Goal: Task Accomplishment & Management: Manage account settings

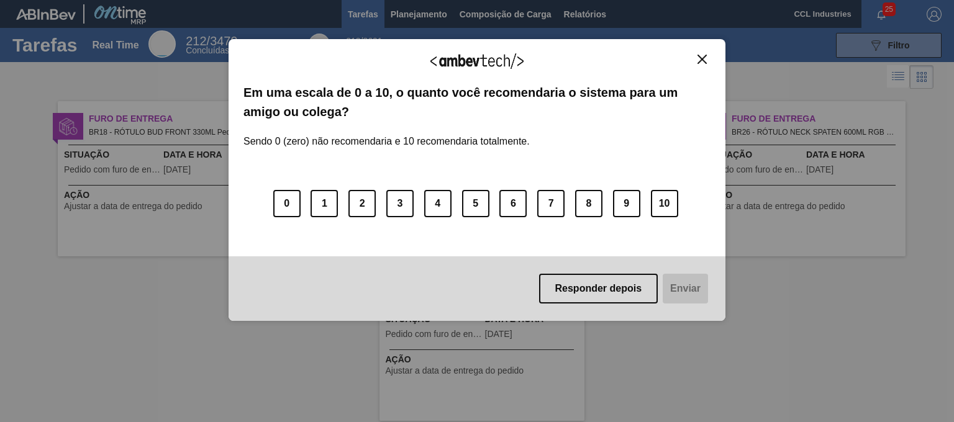
click at [406, 18] on div "Agradecemos seu feedback! Em uma escala de 0 a 10, o quanto você recomendaria o…" at bounding box center [477, 180] width 497 height 388
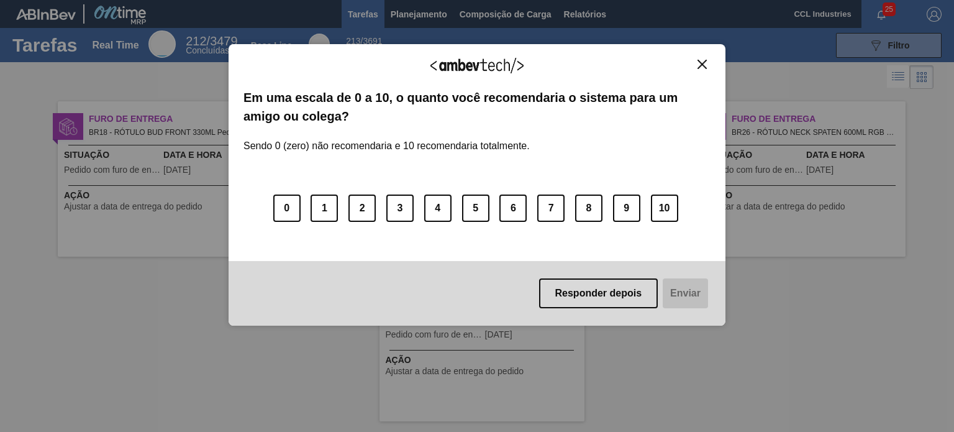
click at [708, 69] on div "Agradecemos seu feedback!" at bounding box center [477, 73] width 467 height 29
click at [703, 63] on img "Close" at bounding box center [702, 64] width 9 height 9
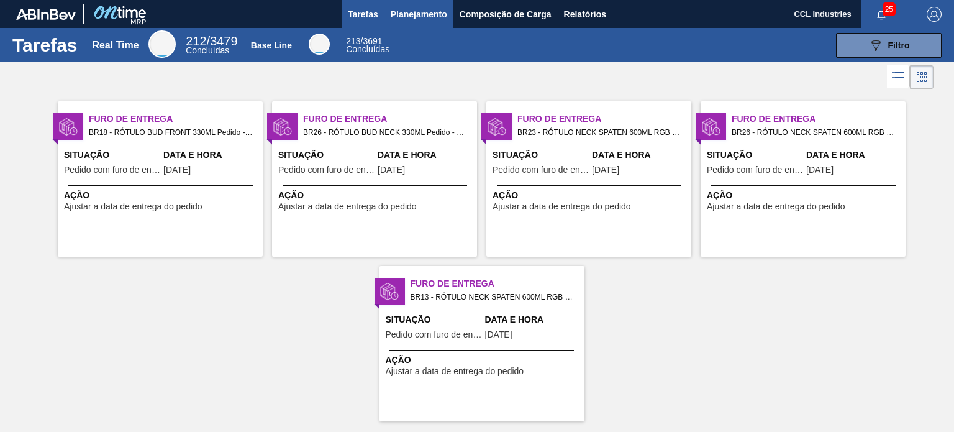
click at [418, 4] on button "Planejamento" at bounding box center [419, 14] width 69 height 28
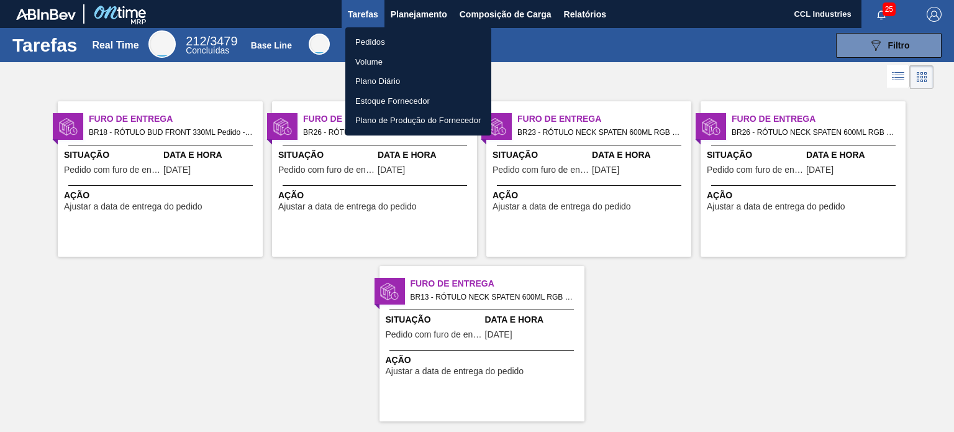
click at [375, 42] on li "Pedidos" at bounding box center [418, 42] width 146 height 20
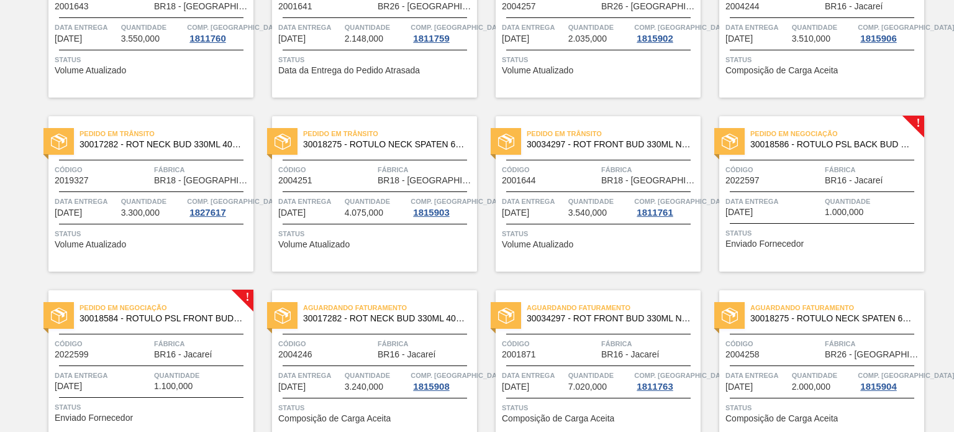
scroll to position [396, 0]
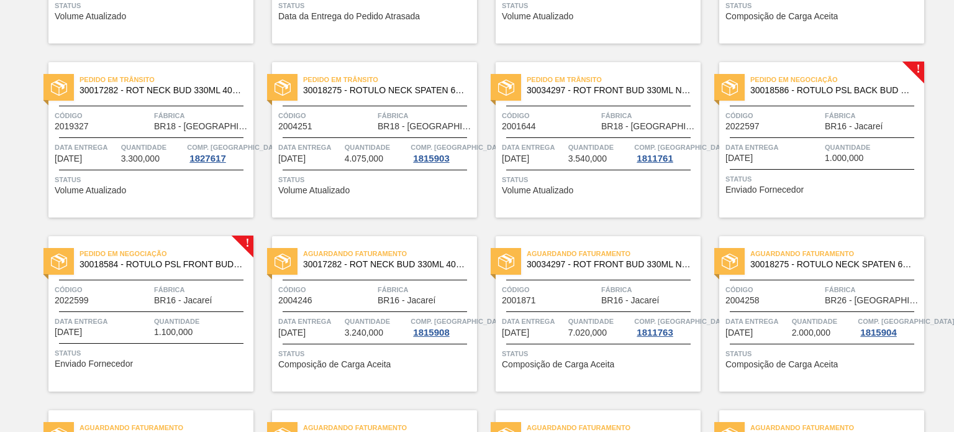
click at [186, 311] on div at bounding box center [151, 311] width 185 height 1
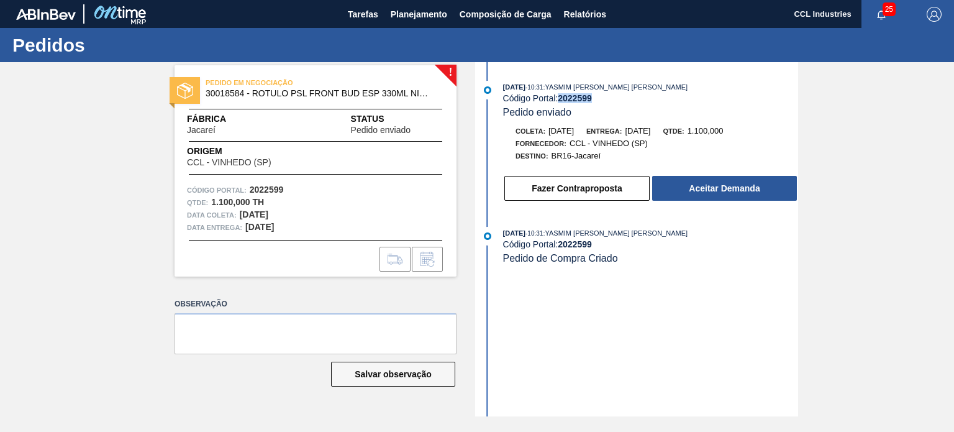
drag, startPoint x: 606, startPoint y: 98, endPoint x: 559, endPoint y: 104, distance: 47.5
click at [559, 103] on div "Código Portal: 2022599" at bounding box center [650, 98] width 295 height 10
copy strong "2022599"
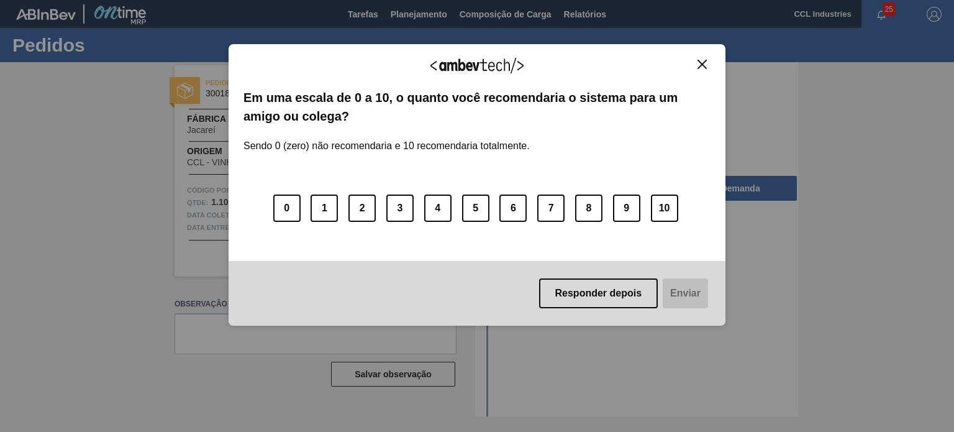
click at [699, 65] on img "Close" at bounding box center [702, 64] width 9 height 9
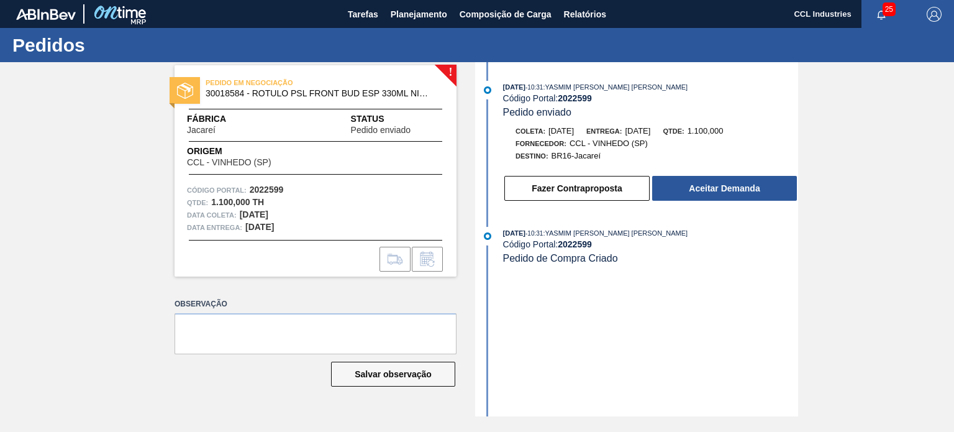
click at [301, 387] on div "Observação Salvar observação" at bounding box center [316, 352] width 282 height 115
click at [609, 196] on button "Fazer Contraproposta" at bounding box center [576, 188] width 145 height 25
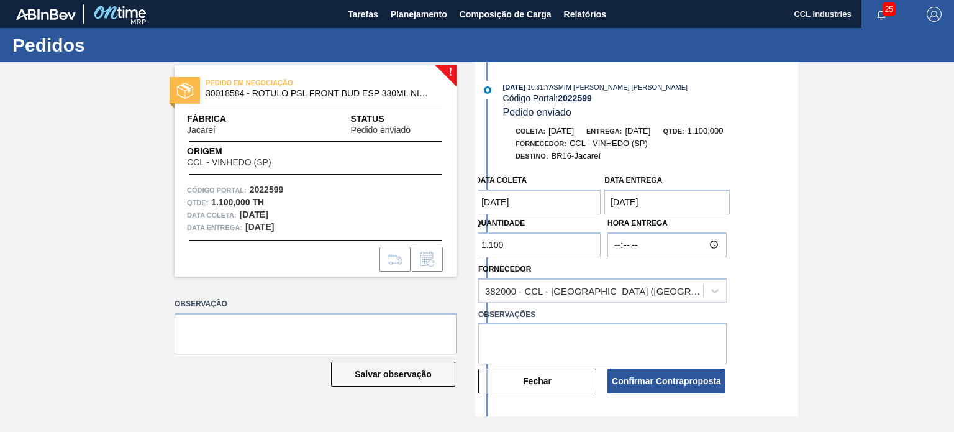
click at [685, 201] on entrega "[DATE]" at bounding box center [667, 201] width 125 height 25
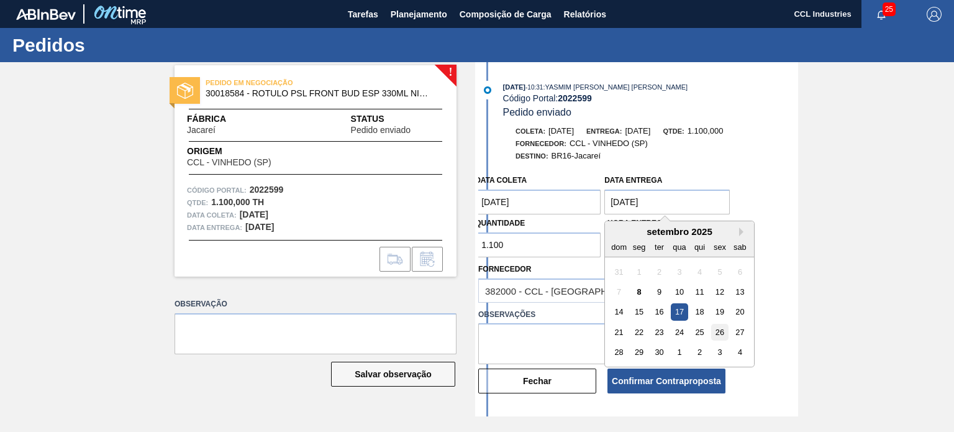
click at [716, 335] on div "26" at bounding box center [720, 332] width 17 height 17
type entrega "[DATE]"
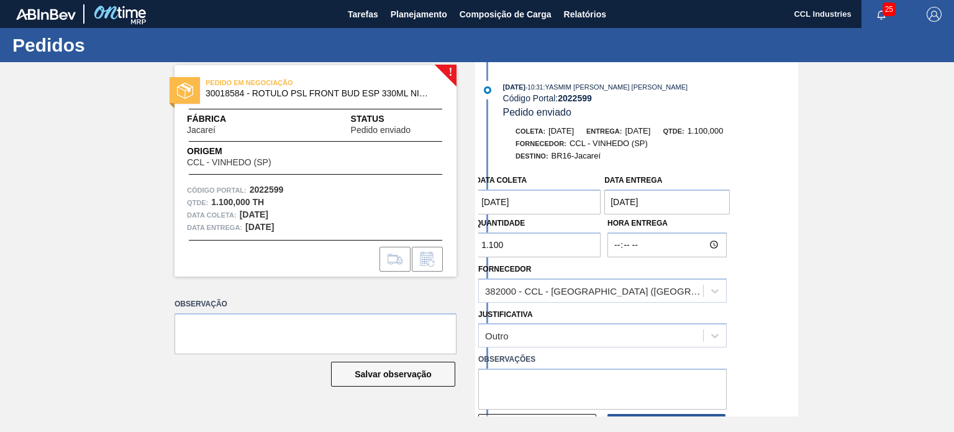
click at [530, 201] on coleta "[DATE]" at bounding box center [537, 201] width 125 height 25
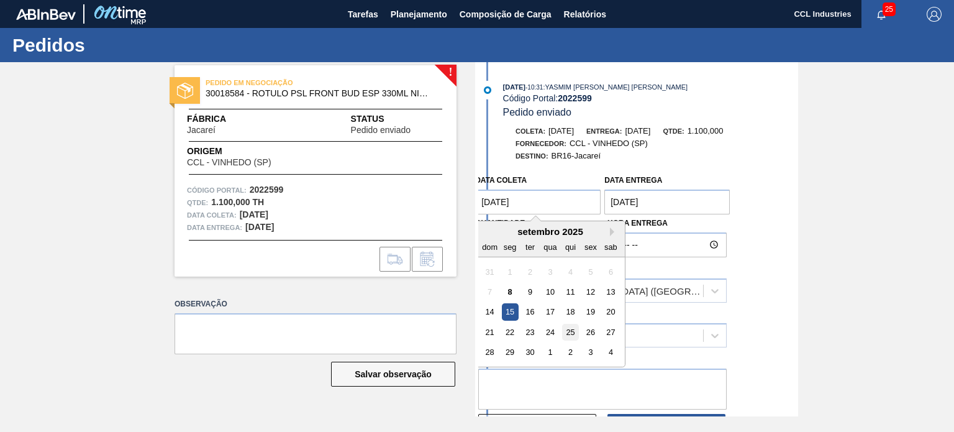
click at [571, 330] on div "25" at bounding box center [570, 332] width 17 height 17
type coleta "[DATE]"
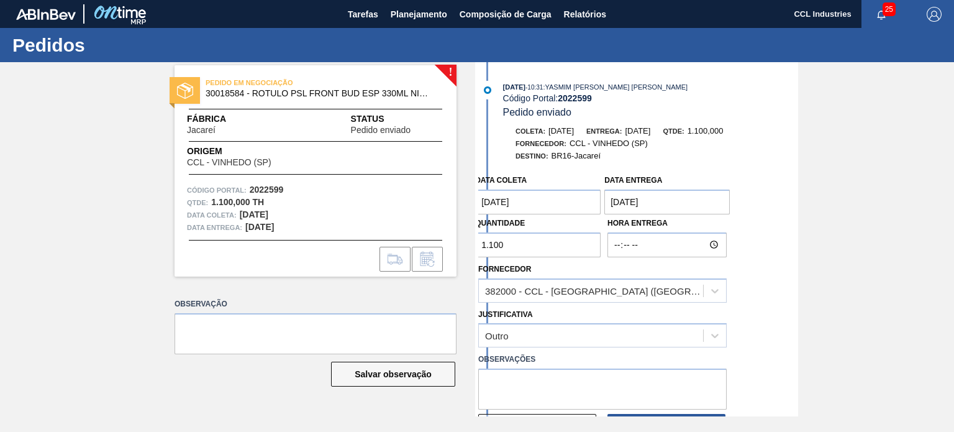
click at [430, 249] on div "! PEDIDO EM NEGOCIAÇÃO 30018584 - ROTULO PSL FRONT BUD ESP 330ML NIV23 Fábrica …" at bounding box center [477, 239] width 954 height 354
type input "0"
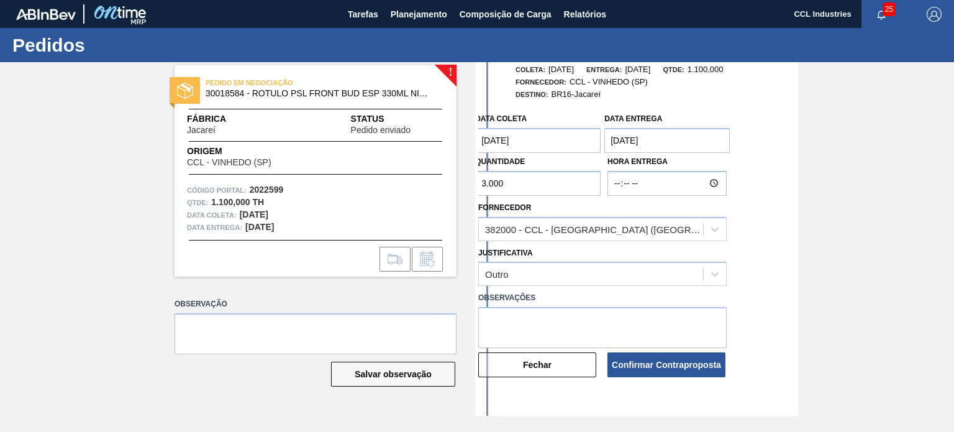
scroll to position [62, 0]
type input "3.000"
click at [597, 326] on textarea at bounding box center [602, 326] width 249 height 41
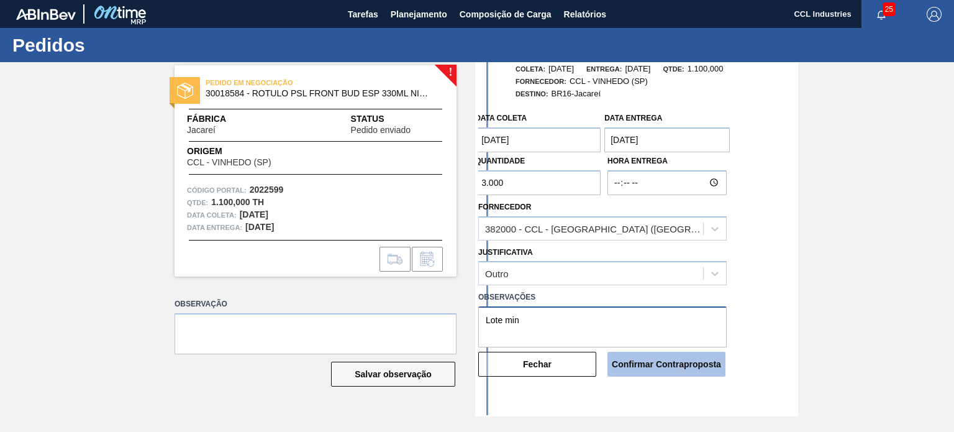
type textarea "Lote min"
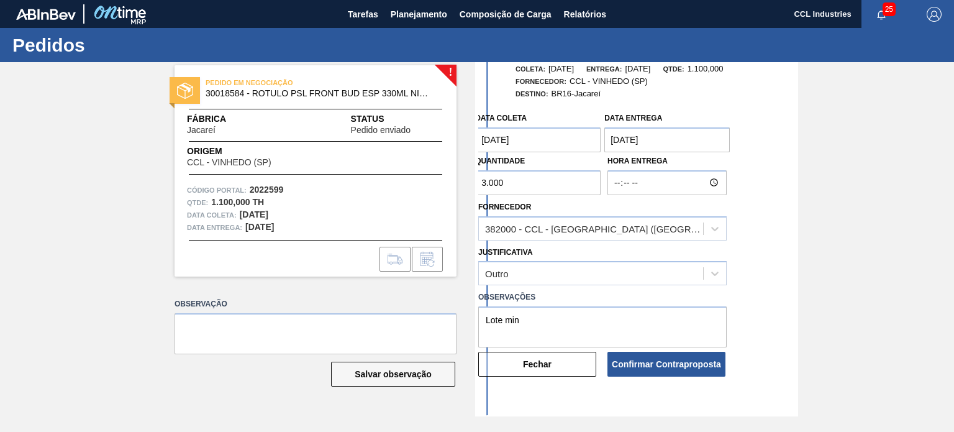
click at [672, 368] on button "Confirmar Contraproposta" at bounding box center [667, 364] width 118 height 25
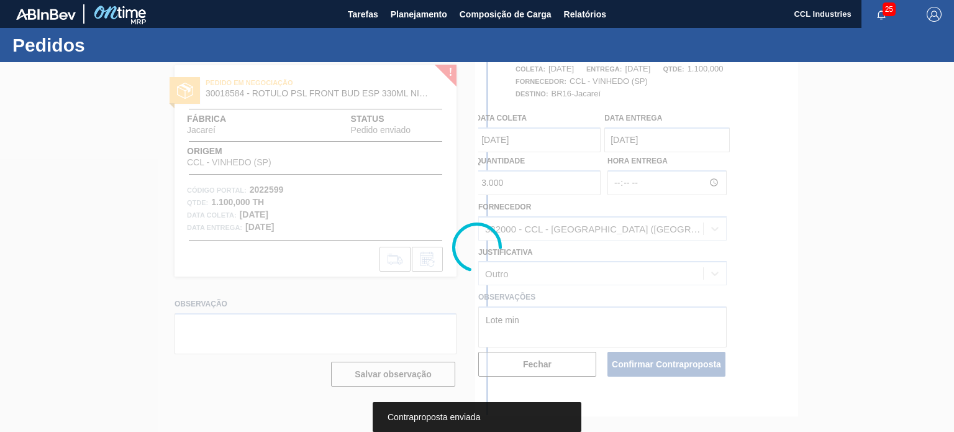
scroll to position [0, 0]
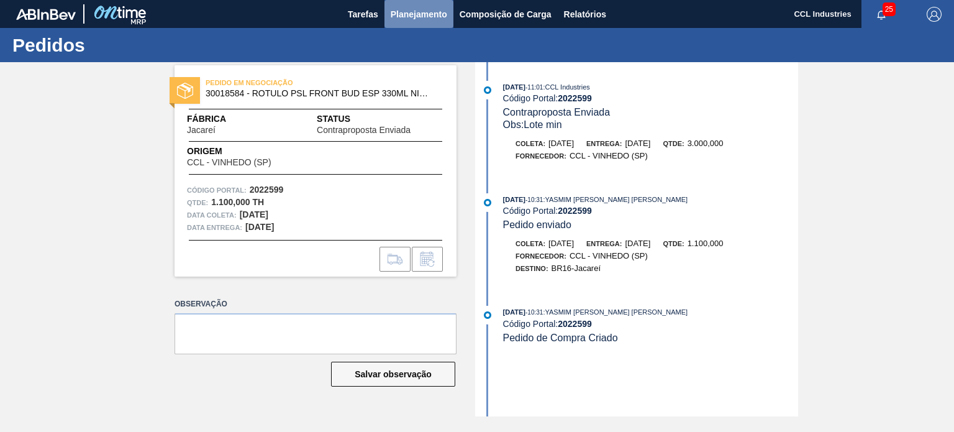
click at [408, 11] on span "Planejamento" at bounding box center [419, 14] width 57 height 15
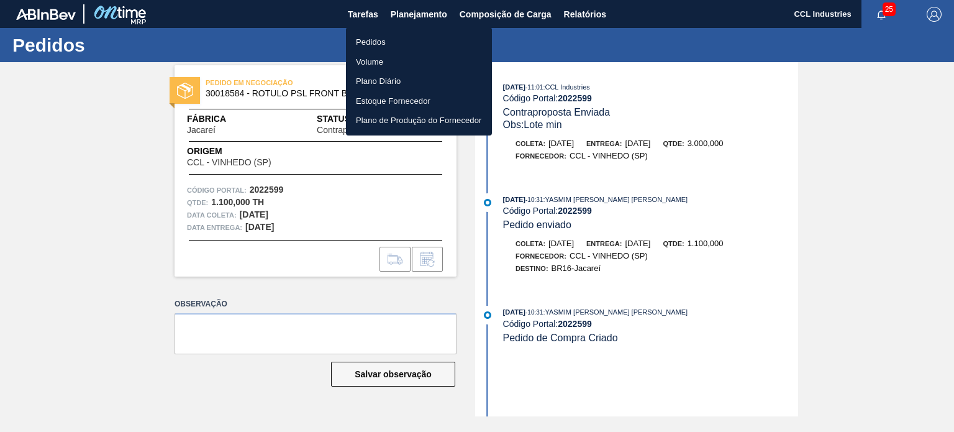
click at [392, 35] on li "Pedidos" at bounding box center [419, 42] width 146 height 20
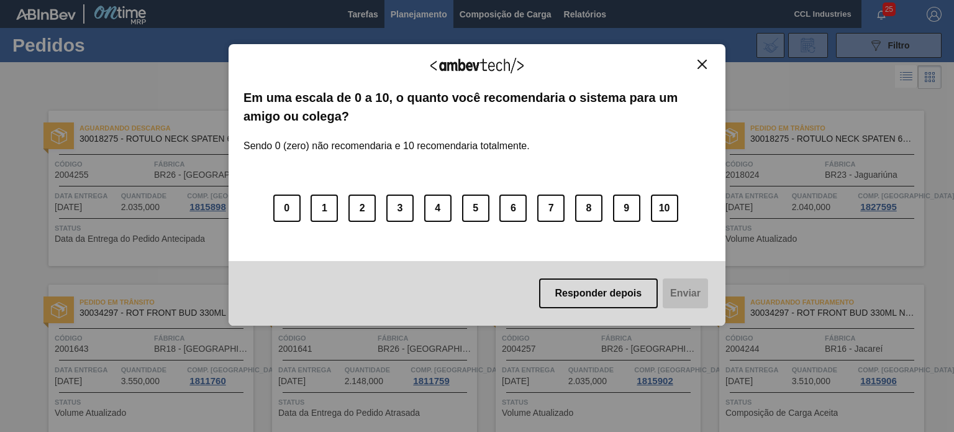
click at [701, 59] on button "Close" at bounding box center [702, 64] width 17 height 11
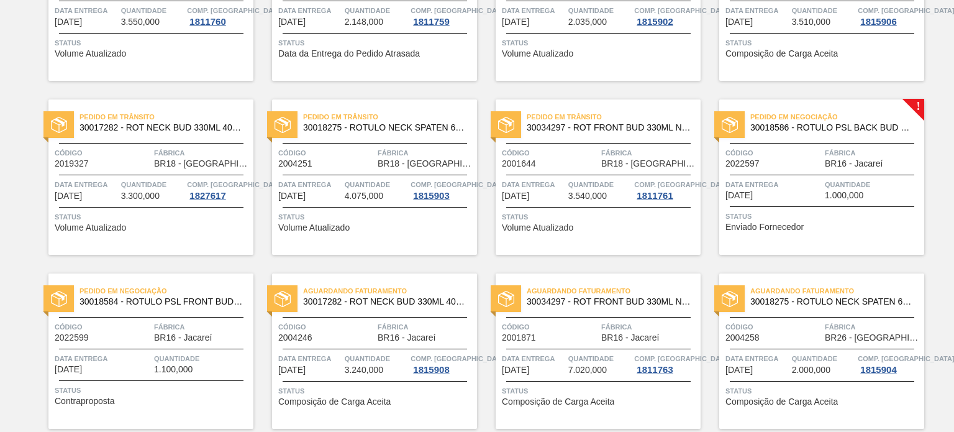
scroll to position [373, 0]
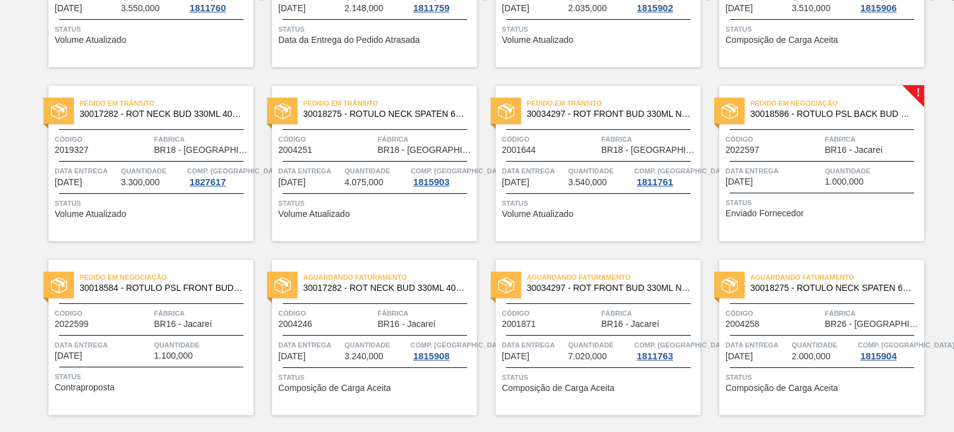
click at [800, 153] on div "Código 2022597" at bounding box center [774, 144] width 96 height 22
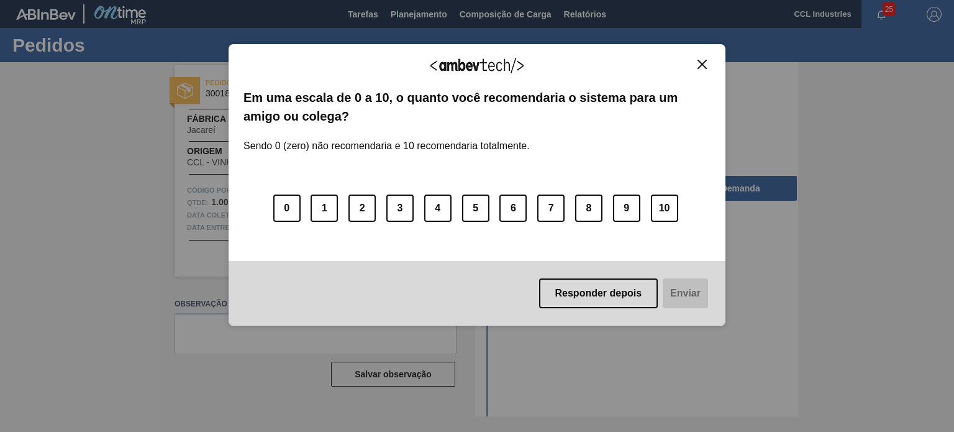
click at [703, 56] on div "Agradecemos seu feedback! Em uma escala de 0 a 10, o quanto você recomendaria o…" at bounding box center [477, 185] width 497 height 282
click at [703, 57] on div "Agradecemos seu feedback! Em uma escala de 0 a 10, o quanto você recomendaria o…" at bounding box center [477, 185] width 497 height 282
click at [703, 62] on img "Close" at bounding box center [702, 64] width 9 height 9
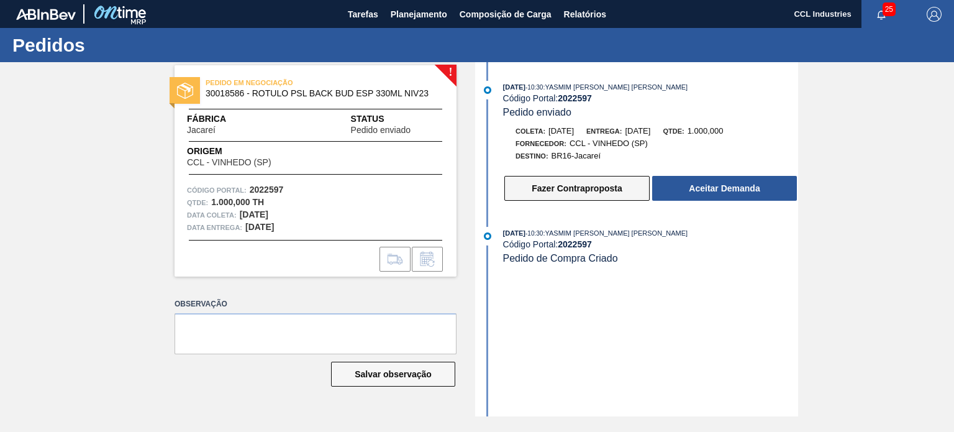
click at [539, 188] on button "Fazer Contraproposta" at bounding box center [576, 188] width 145 height 25
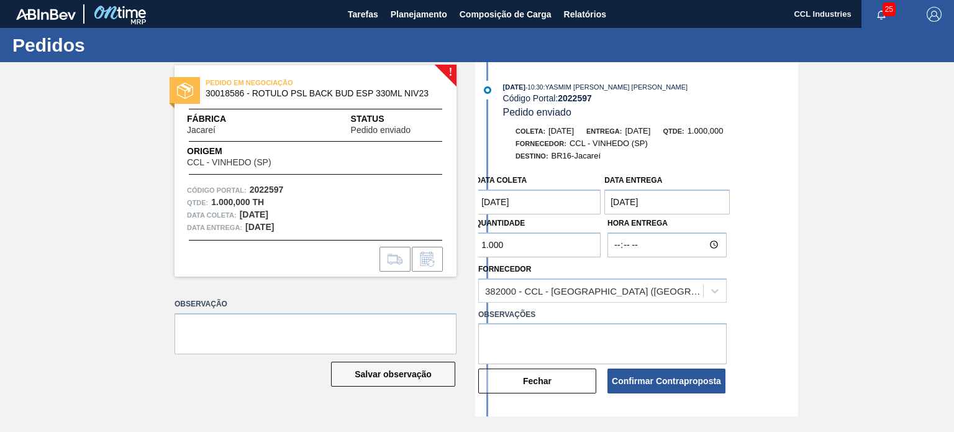
click at [669, 210] on entrega "[DATE]" at bounding box center [667, 201] width 125 height 25
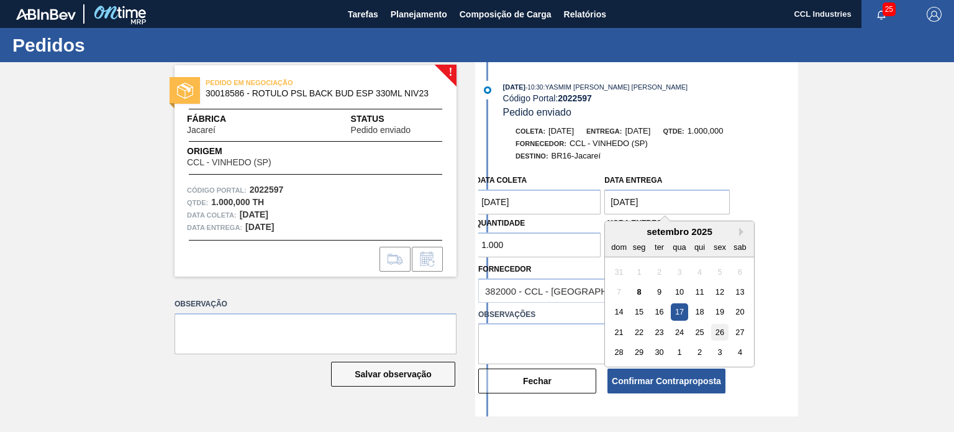
click at [723, 334] on div "26" at bounding box center [720, 332] width 17 height 17
type entrega "[DATE]"
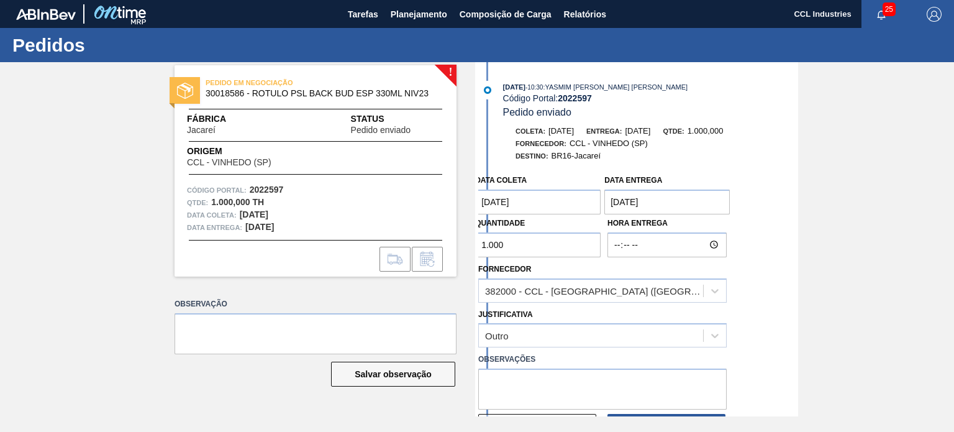
click at [570, 197] on coleta "[DATE]" at bounding box center [537, 201] width 125 height 25
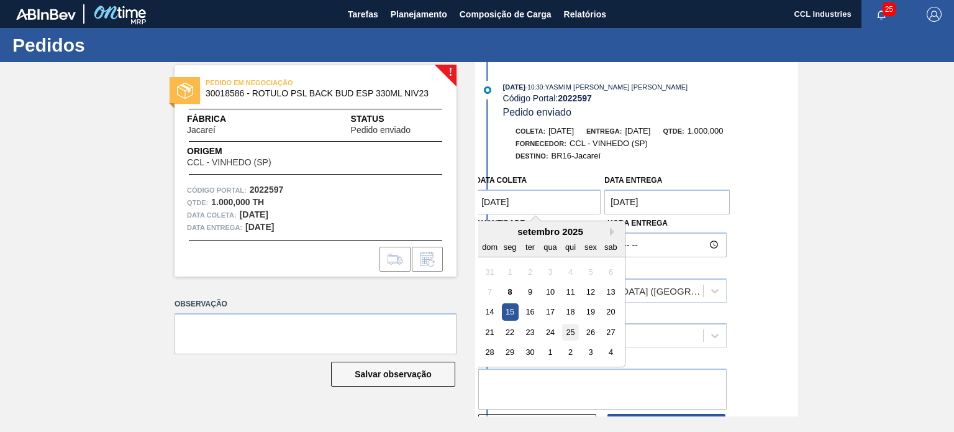
click at [571, 330] on div "25" at bounding box center [570, 332] width 17 height 17
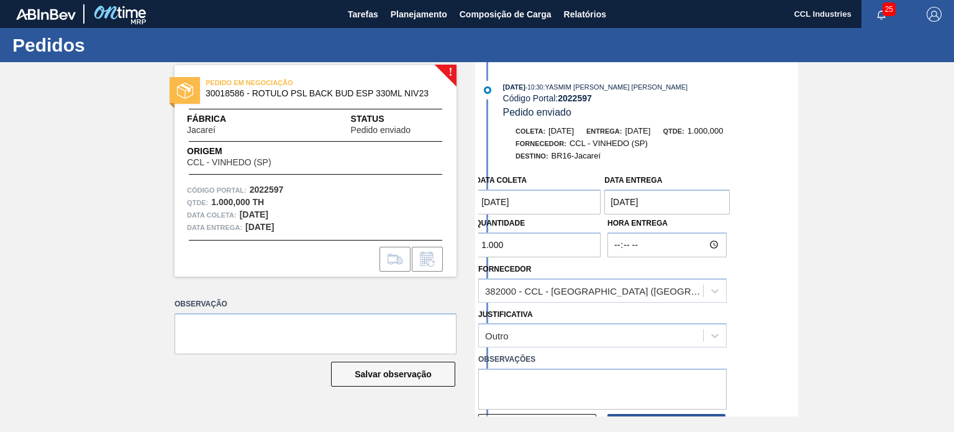
type coleta "[DATE]"
drag, startPoint x: 536, startPoint y: 250, endPoint x: 447, endPoint y: 253, distance: 88.3
click at [449, 255] on div "! PEDIDO EM NEGOCIAÇÃO 30018586 - ROTULO PSL BACK BUD ESP 330ML NIV23 Fábrica J…" at bounding box center [477, 239] width 954 height 354
type input "3.000"
click at [527, 401] on textarea at bounding box center [602, 388] width 249 height 41
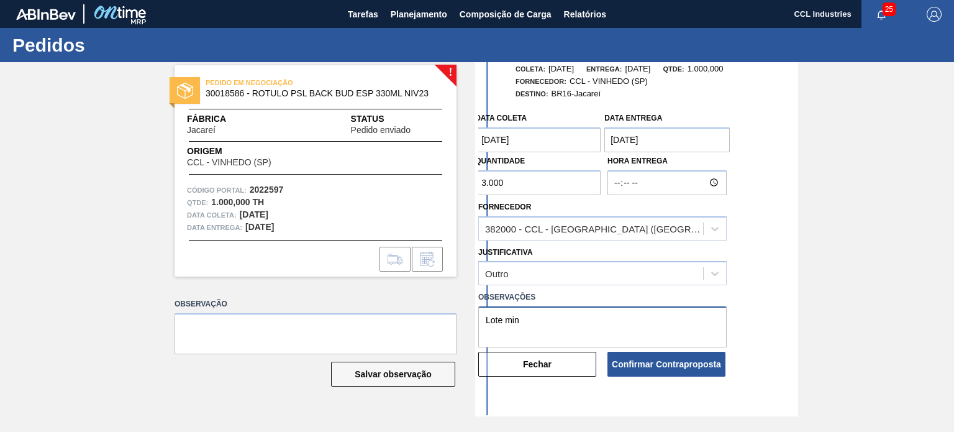
scroll to position [114, 0]
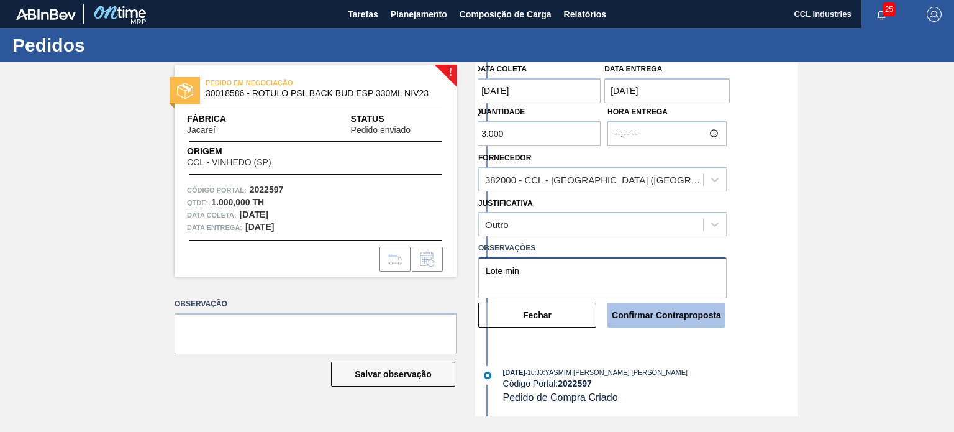
type textarea "Lote min"
click at [695, 320] on button "Confirmar Contraproposta" at bounding box center [667, 315] width 118 height 25
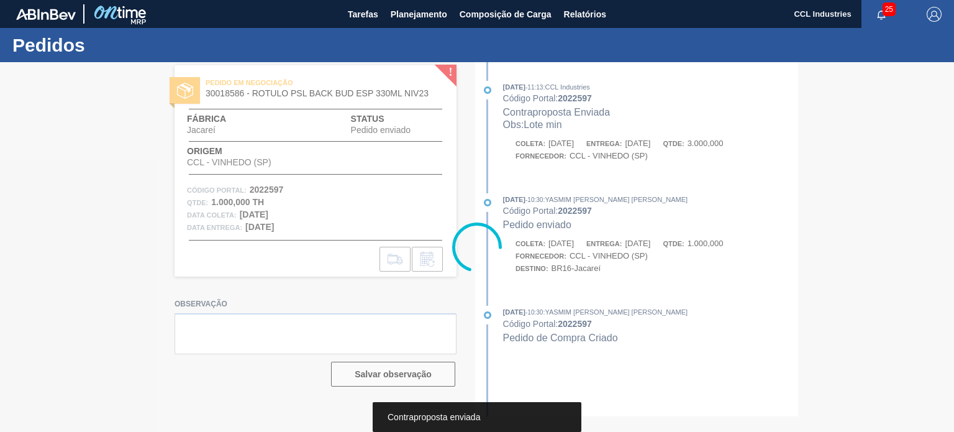
scroll to position [0, 0]
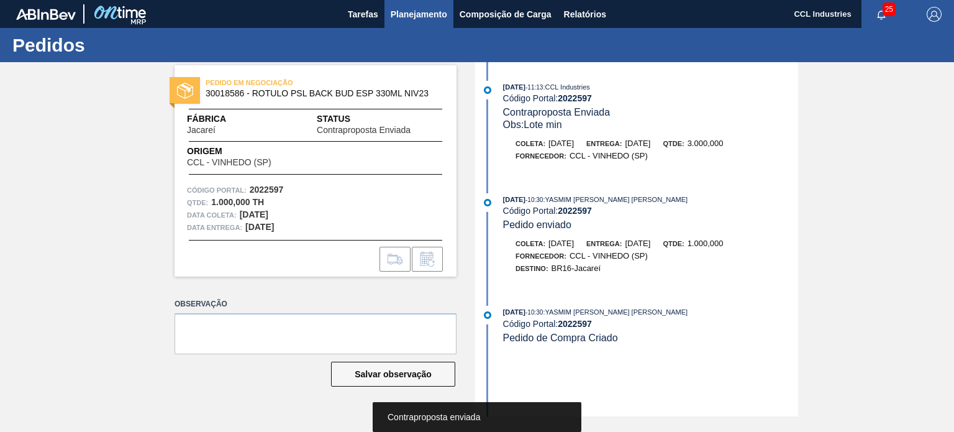
click at [404, 12] on span "Planejamento" at bounding box center [419, 14] width 57 height 15
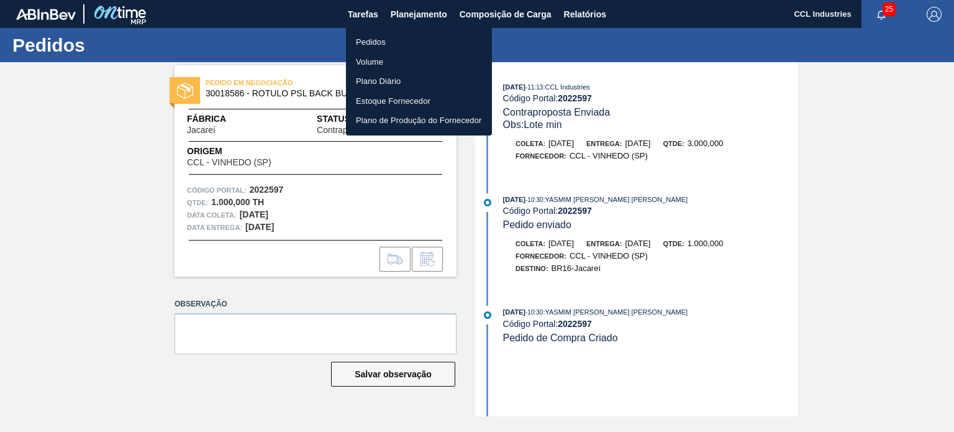
click at [365, 41] on li "Pedidos" at bounding box center [419, 42] width 146 height 20
